Goal: Task Accomplishment & Management: Use online tool/utility

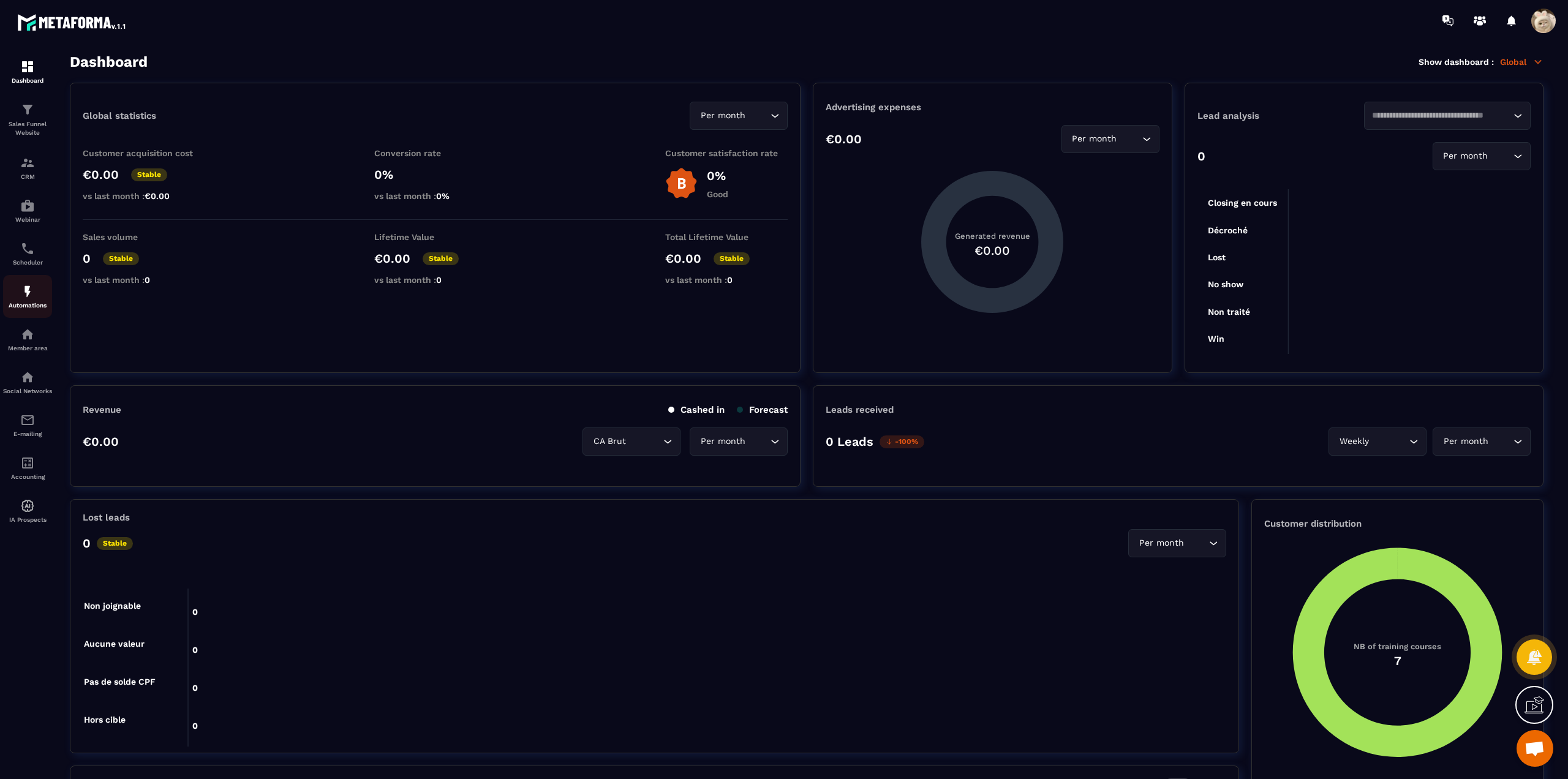
click at [18, 299] on div "Automations" at bounding box center [27, 296] width 49 height 24
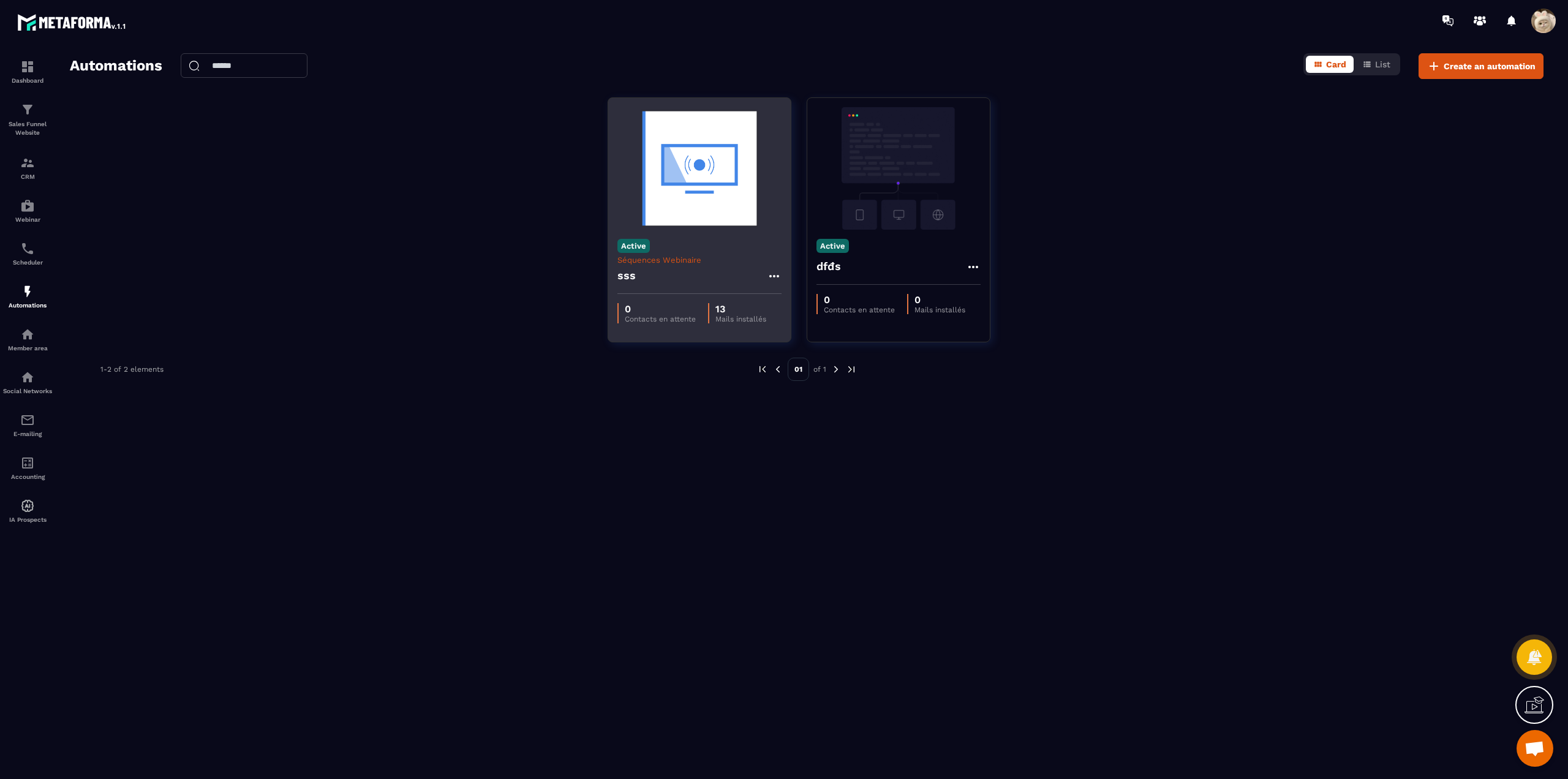
click at [655, 280] on div "sss" at bounding box center [699, 279] width 164 height 29
click at [628, 273] on h4 "sss" at bounding box center [627, 276] width 19 height 18
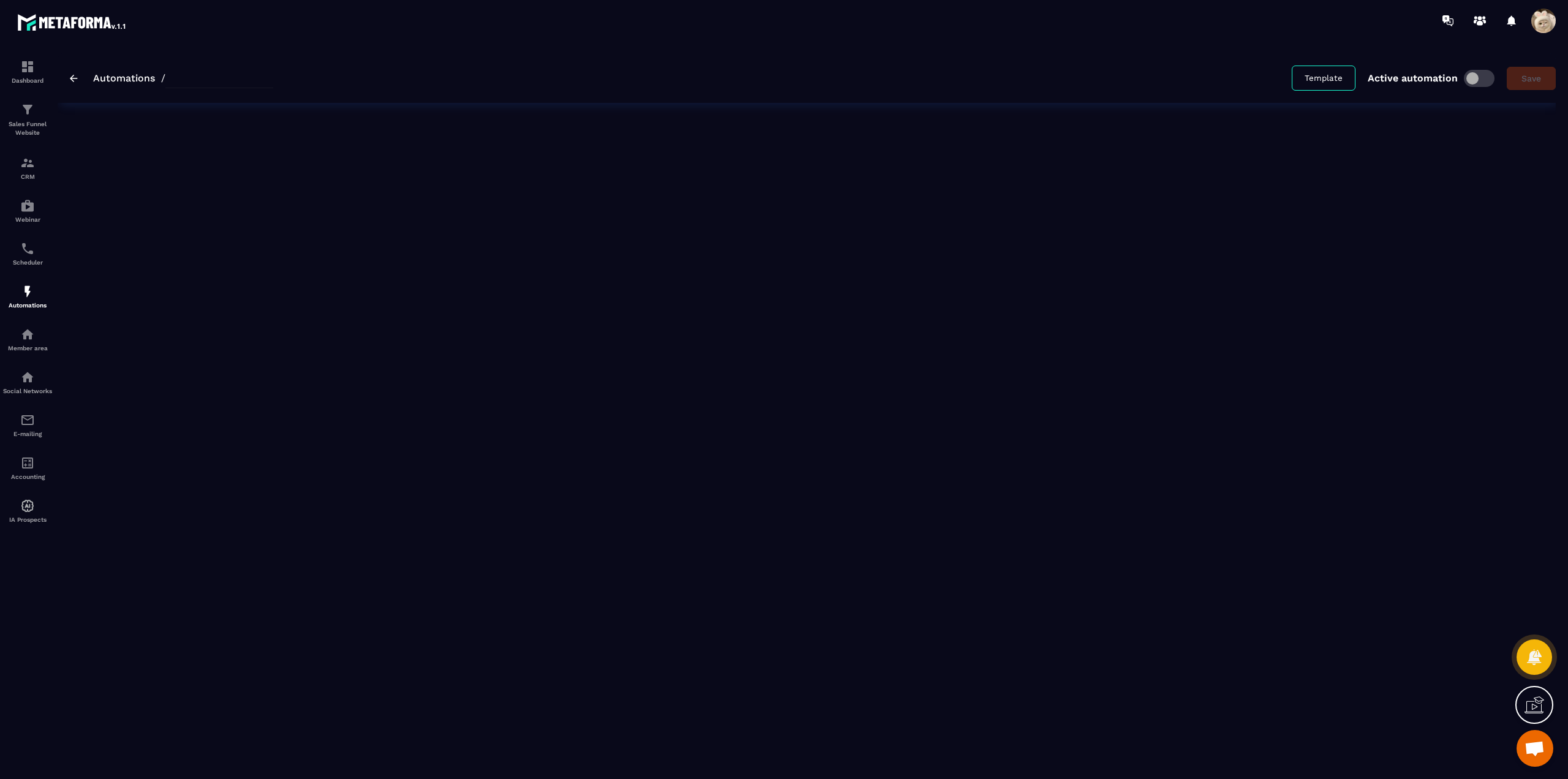
type input "***"
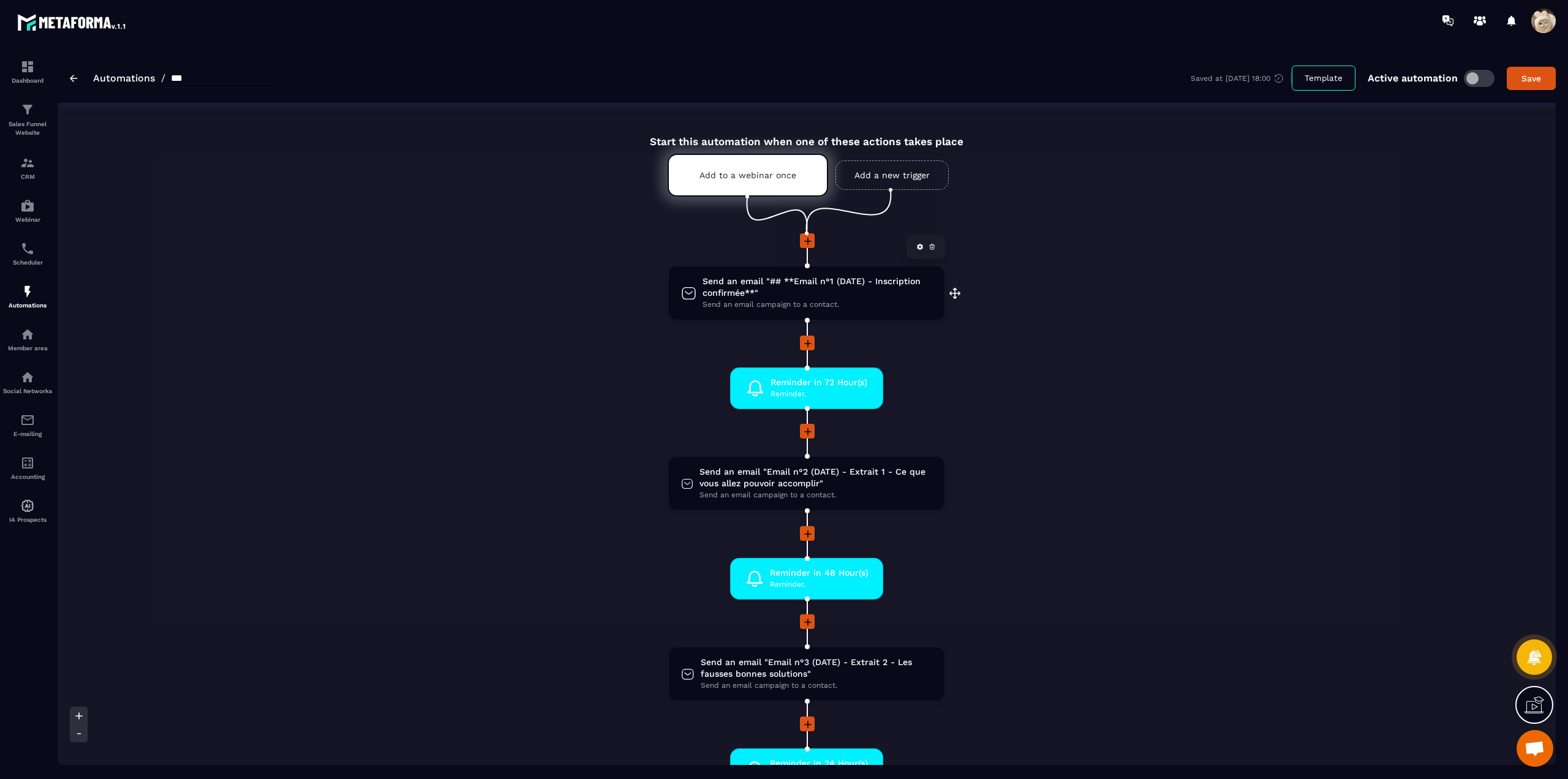
click at [715, 300] on span "Send an email campaign to a contact." at bounding box center [817, 304] width 230 height 12
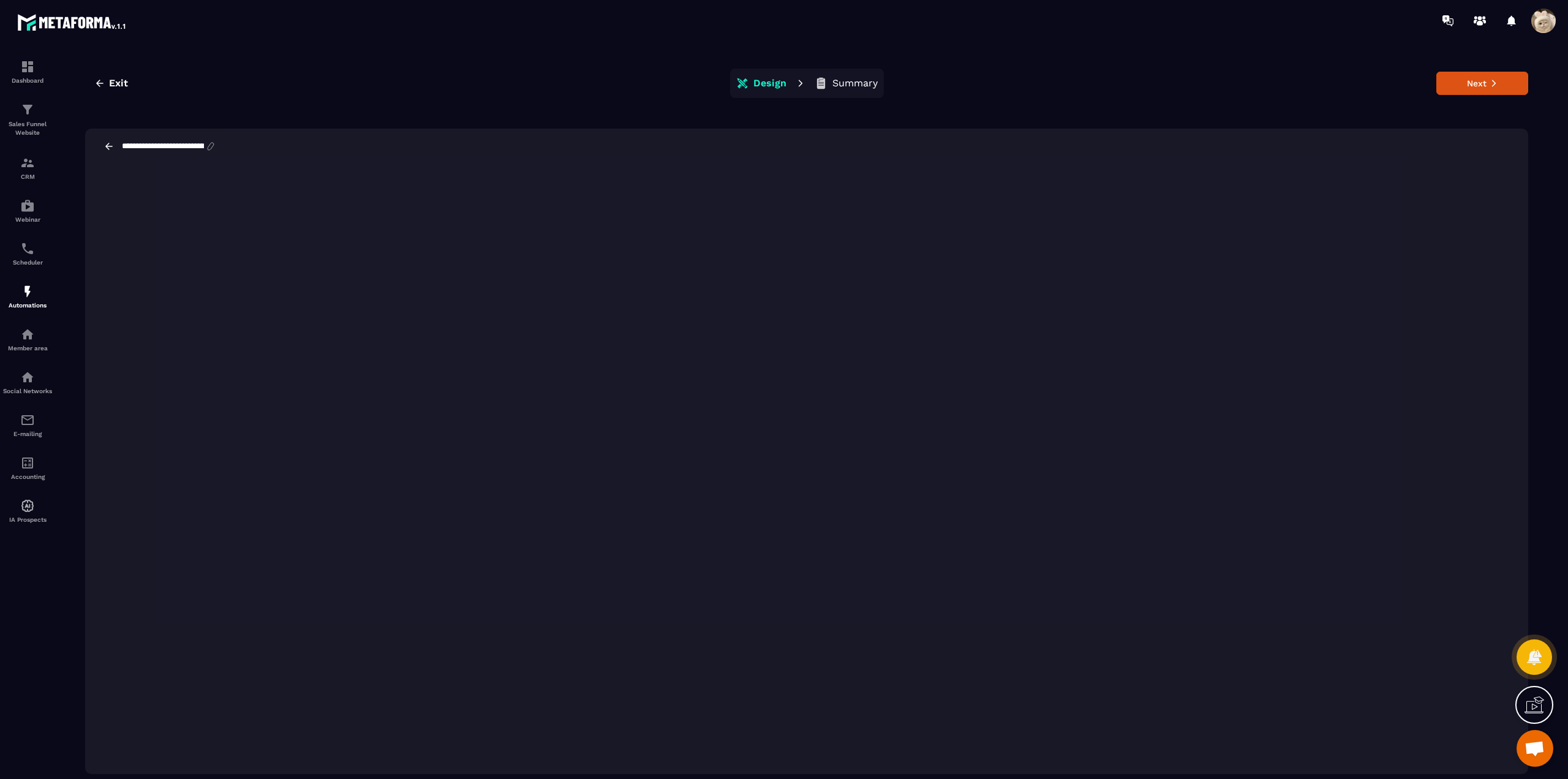
scroll to position [27, 0]
